Goal: Information Seeking & Learning: Learn about a topic

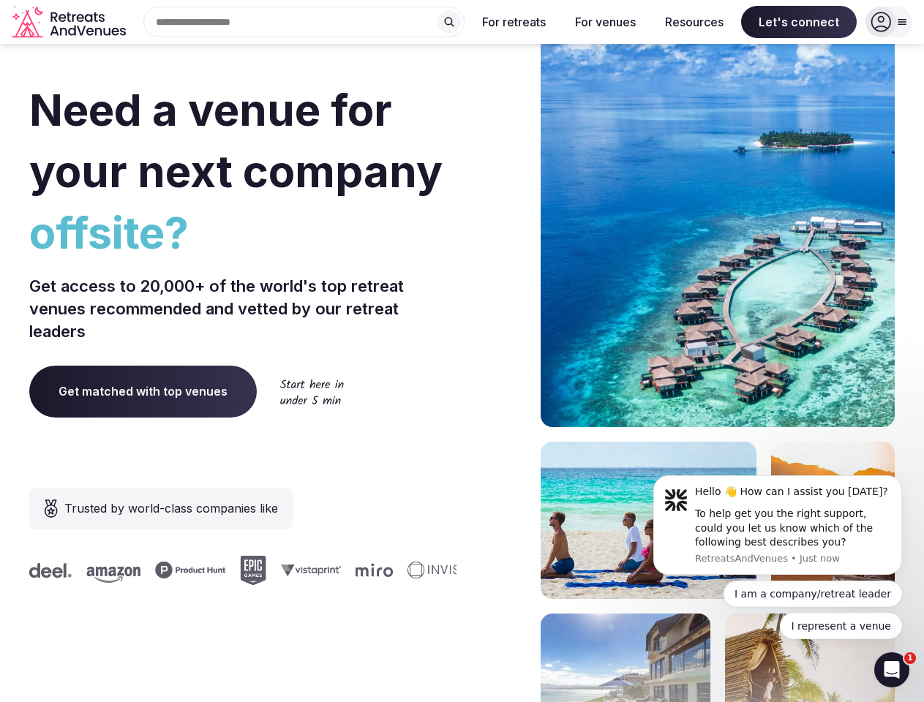
click at [462, 351] on div "Need a venue for your next company offsite? Get access to 20,000+ of the world'…" at bounding box center [461, 438] width 865 height 882
click at [304, 22] on div "Search Popular Destinations [GEOGRAPHIC_DATA], [GEOGRAPHIC_DATA] [GEOGRAPHIC_DA…" at bounding box center [298, 22] width 333 height 31
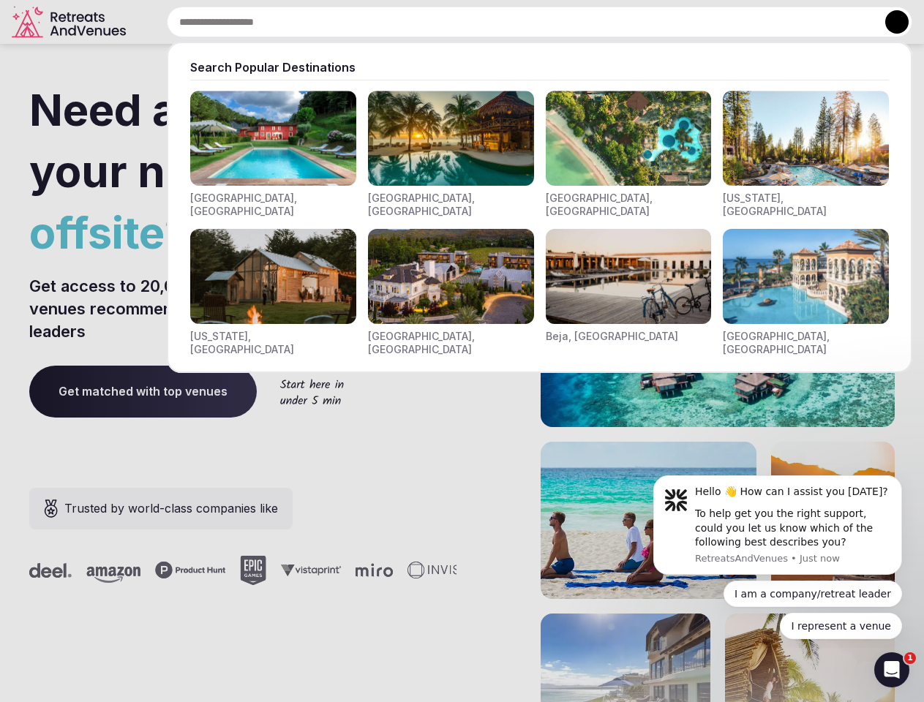
click at [449, 22] on input "text" at bounding box center [539, 22] width 745 height 31
click at [514, 22] on input "text" at bounding box center [539, 22] width 745 height 31
click at [605, 22] on input "text" at bounding box center [539, 22] width 745 height 31
click at [694, 22] on input "text" at bounding box center [539, 22] width 745 height 31
click at [799, 22] on input "text" at bounding box center [539, 22] width 745 height 31
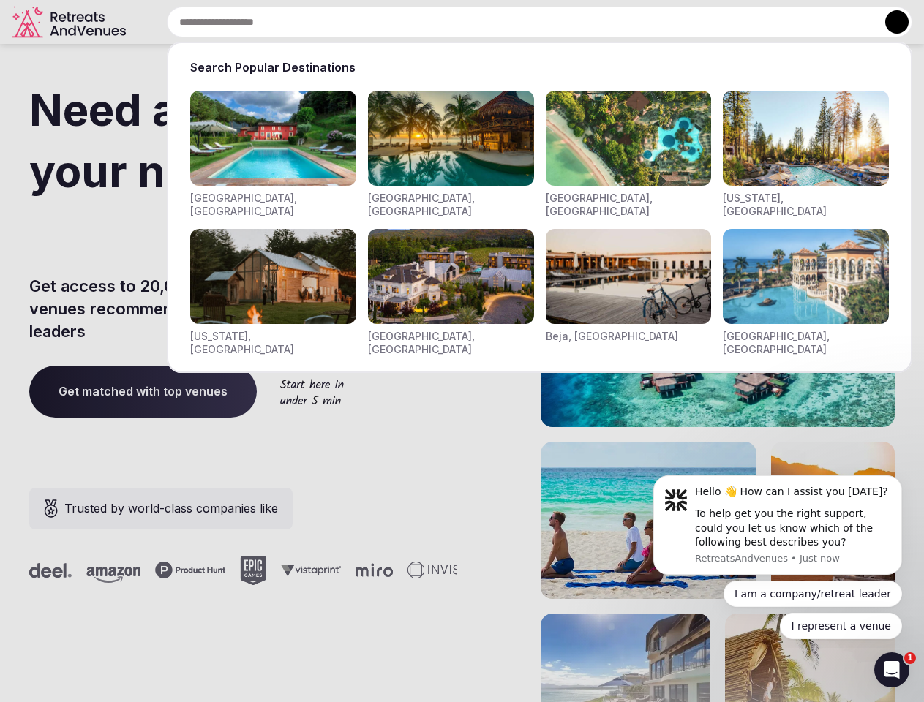
click at [889, 22] on button at bounding box center [896, 21] width 23 height 23
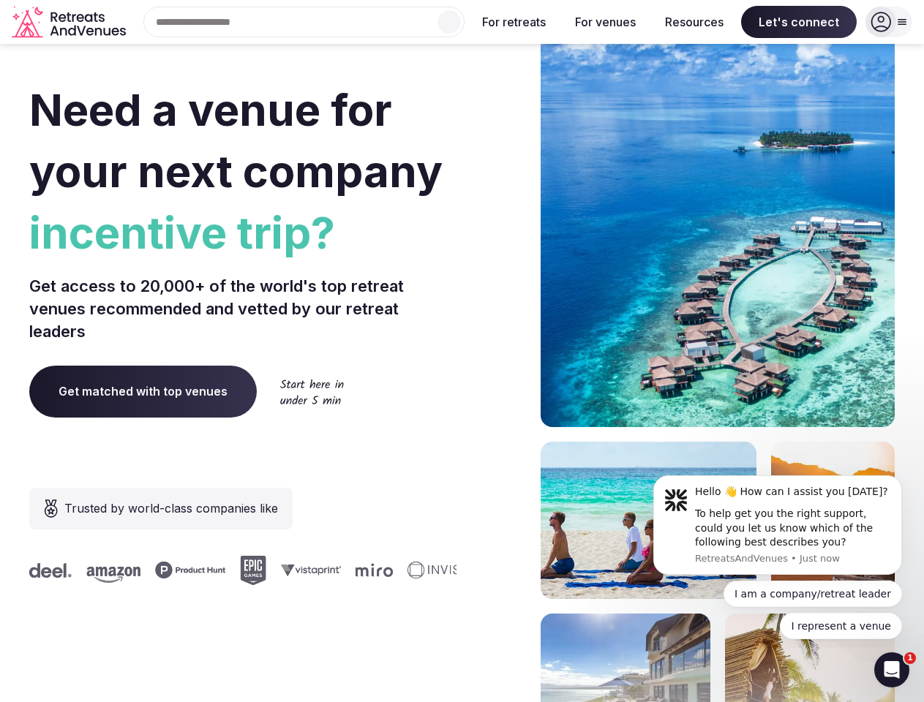
click at [778, 525] on div "To help get you the right support, could you let us know which of the following…" at bounding box center [793, 528] width 196 height 43
